Goal: Task Accomplishment & Management: Use online tool/utility

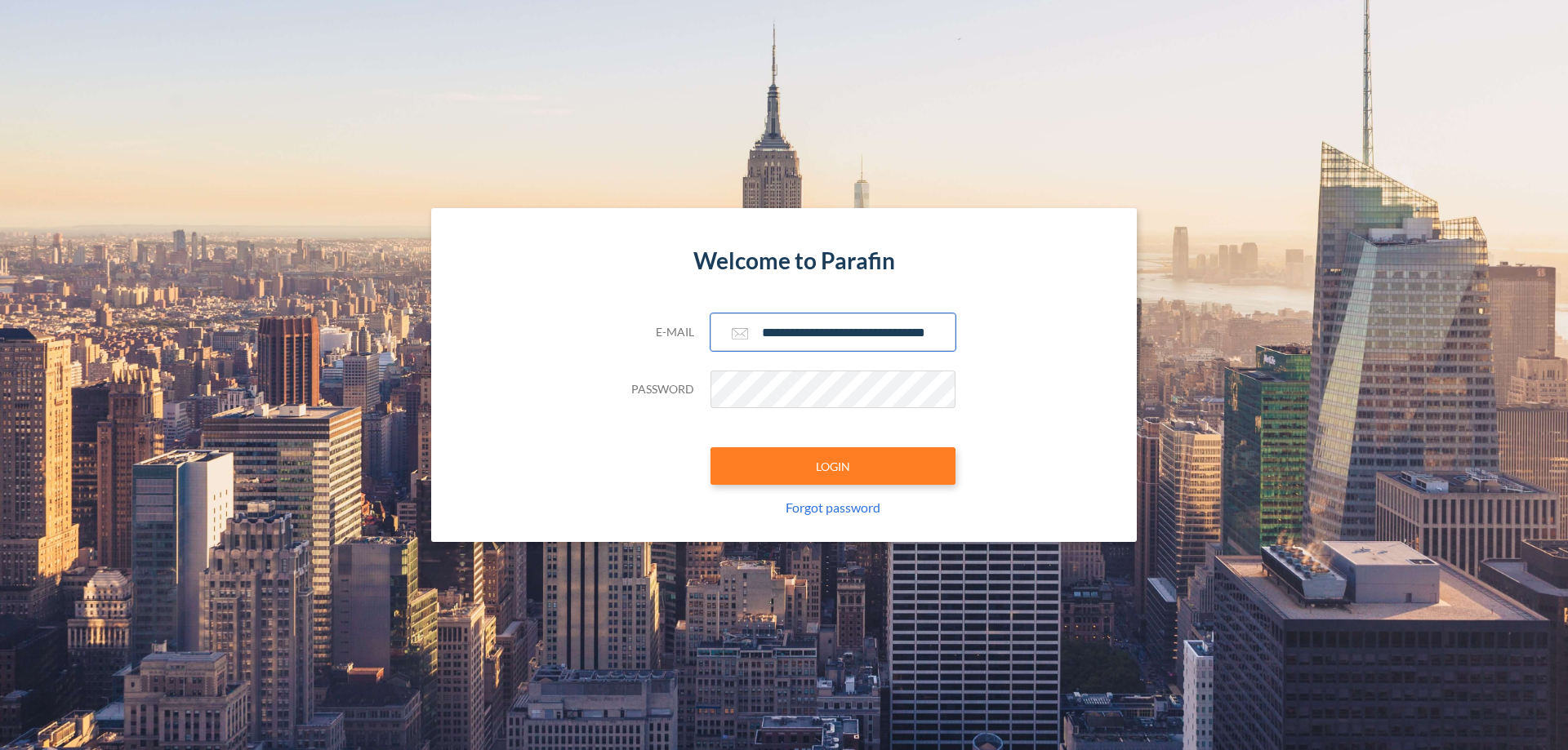
type input "**********"
click at [833, 466] on button "LOGIN" at bounding box center [833, 466] width 245 height 38
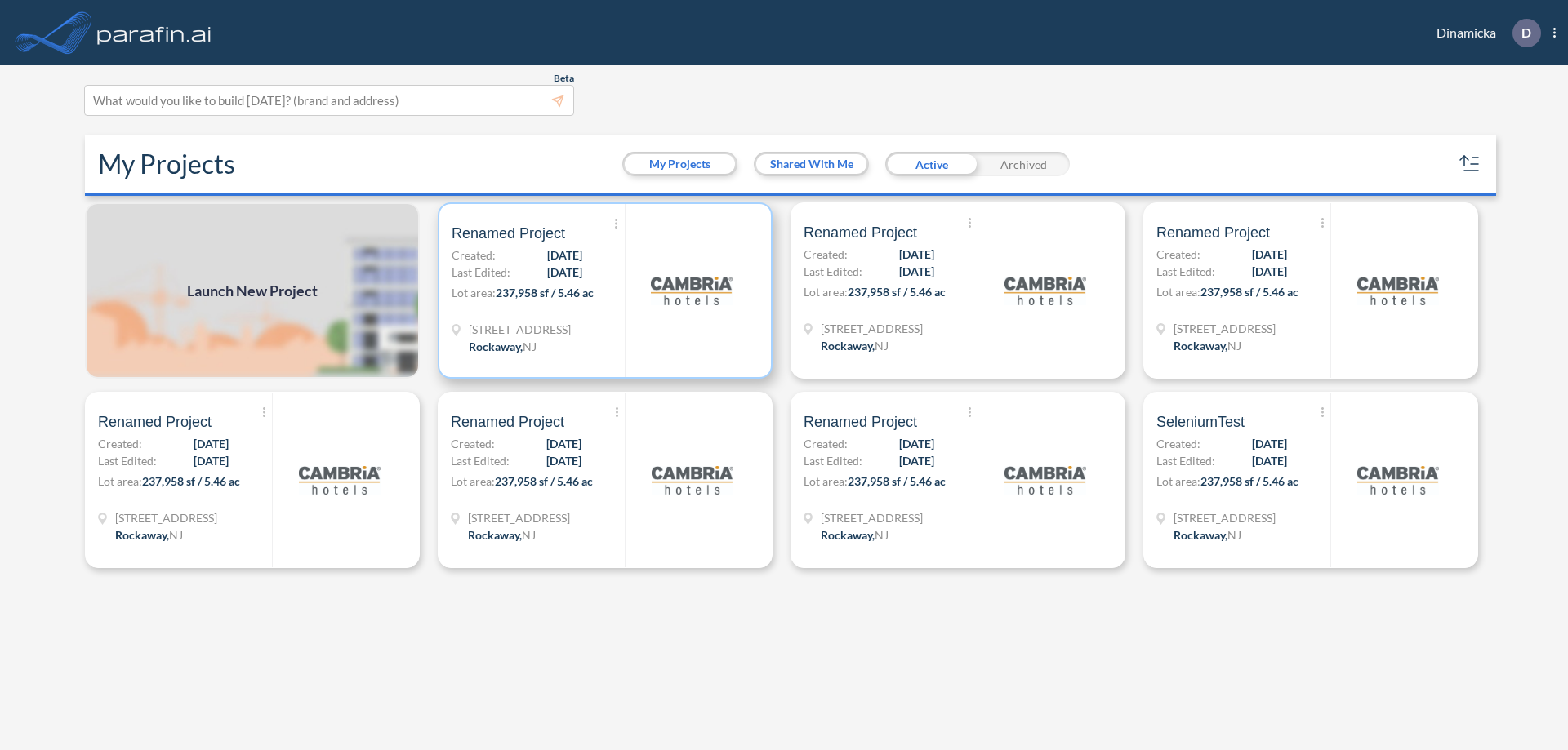
scroll to position [4, 0]
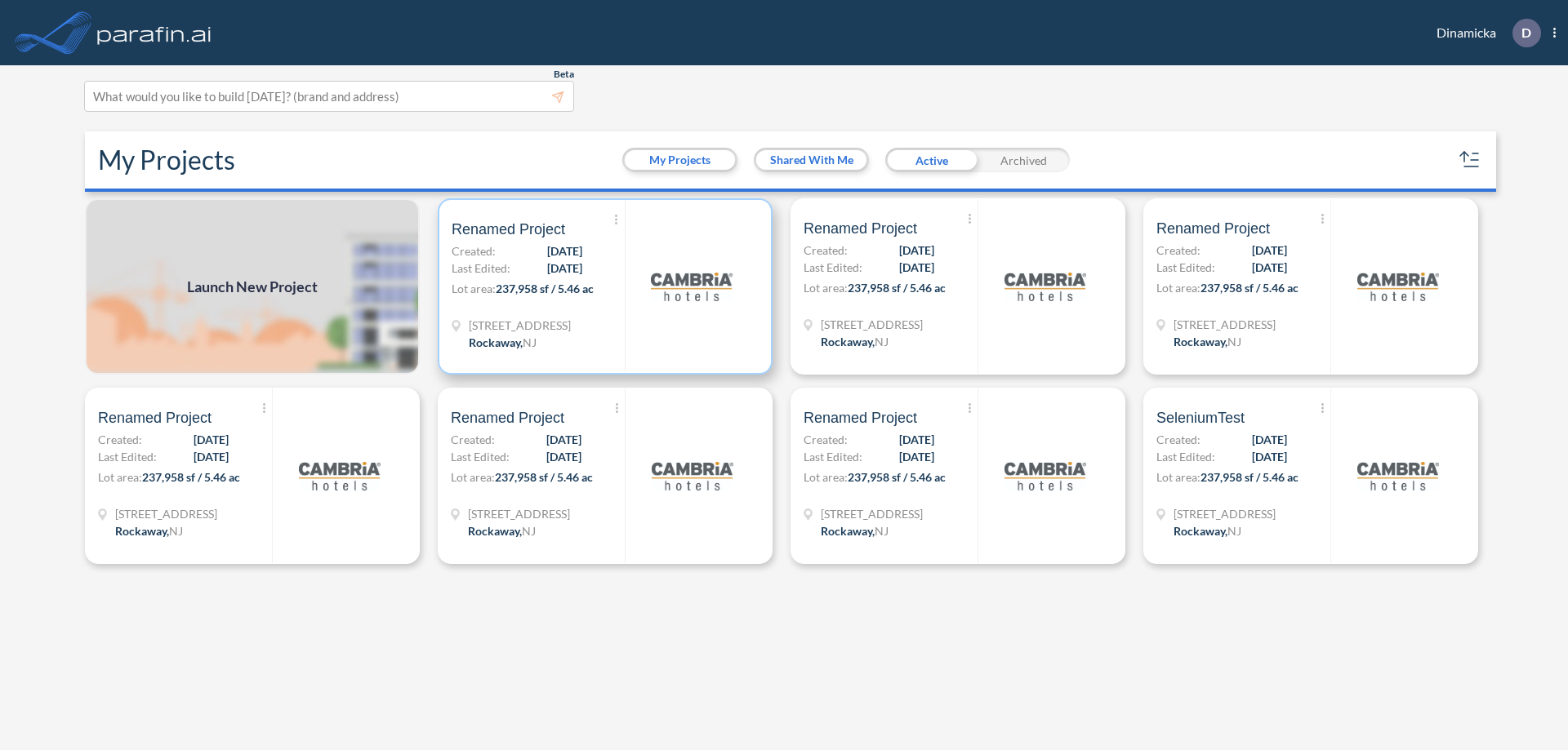
click at [605, 287] on p "Lot area: 237,958 sf / 5.46 ac" at bounding box center [538, 292] width 173 height 24
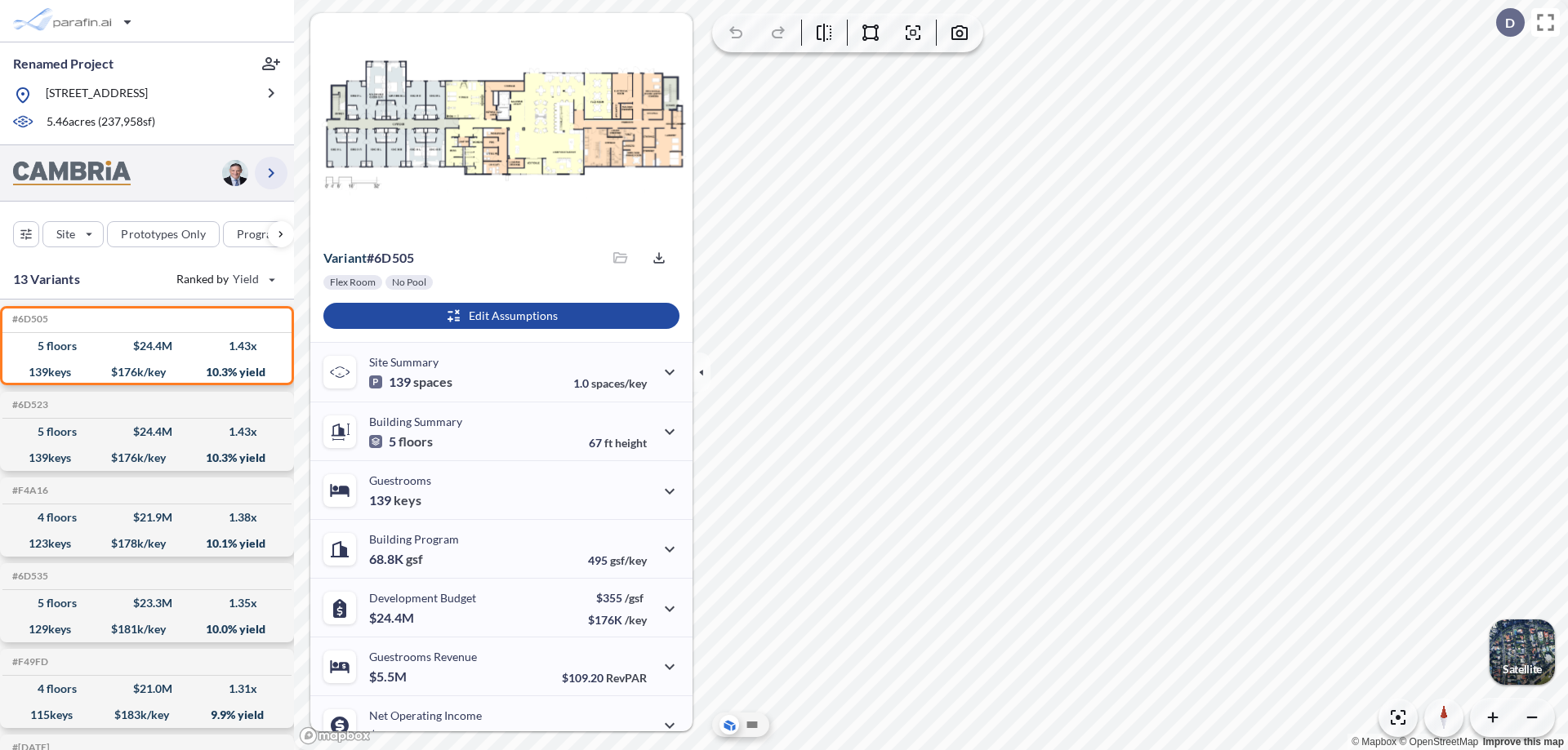
click at [271, 172] on icon "button" at bounding box center [271, 173] width 19 height 19
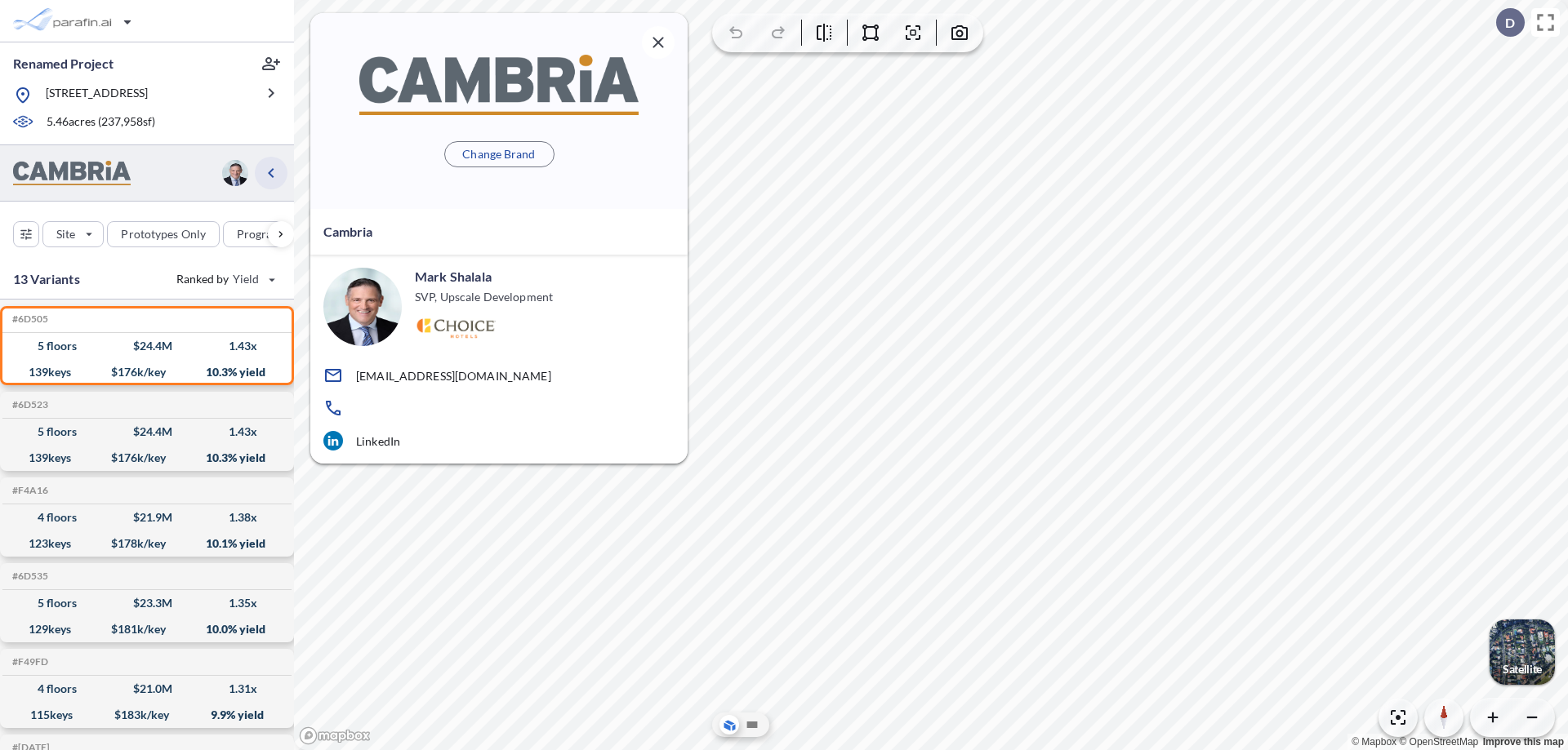
click at [271, 172] on icon "button" at bounding box center [271, 173] width 19 height 19
